Goal: Book appointment/travel/reservation

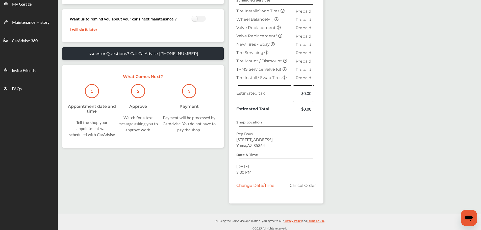
scroll to position [120, 0]
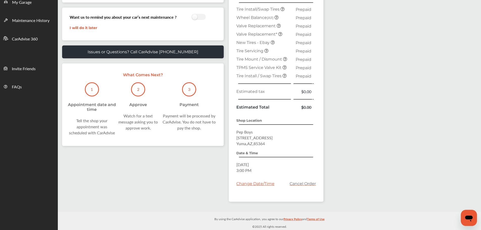
click at [267, 185] on div "Change Date/Time" at bounding box center [255, 183] width 38 height 5
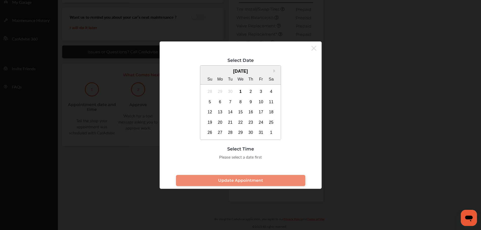
drag, startPoint x: 400, startPoint y: 118, endPoint x: 404, endPoint y: 118, distance: 3.3
click at [400, 120] on div "Select Date Next Month [DATE] Su Mo Tu We Th Fr Sa 28 29 30 1 2 3 4 5 6 7 8 9 1…" at bounding box center [240, 115] width 481 height 230
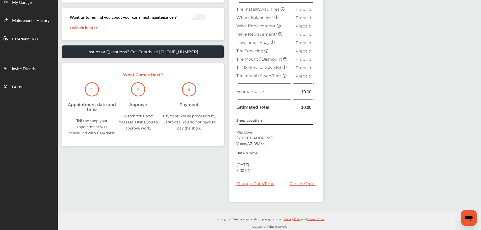
click at [262, 185] on div "Change Date/Time" at bounding box center [255, 183] width 38 height 5
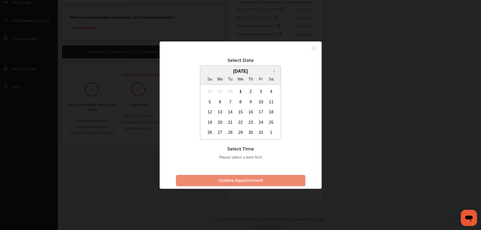
click at [241, 91] on div "1" at bounding box center [241, 92] width 8 height 8
click at [232, 159] on div "4:00 PM" at bounding box center [228, 158] width 24 height 9
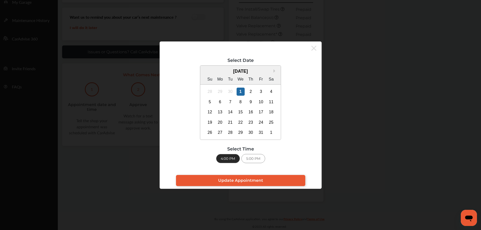
click at [234, 180] on span "Update Appointment" at bounding box center [240, 180] width 45 height 5
